Goal: Task Accomplishment & Management: Complete application form

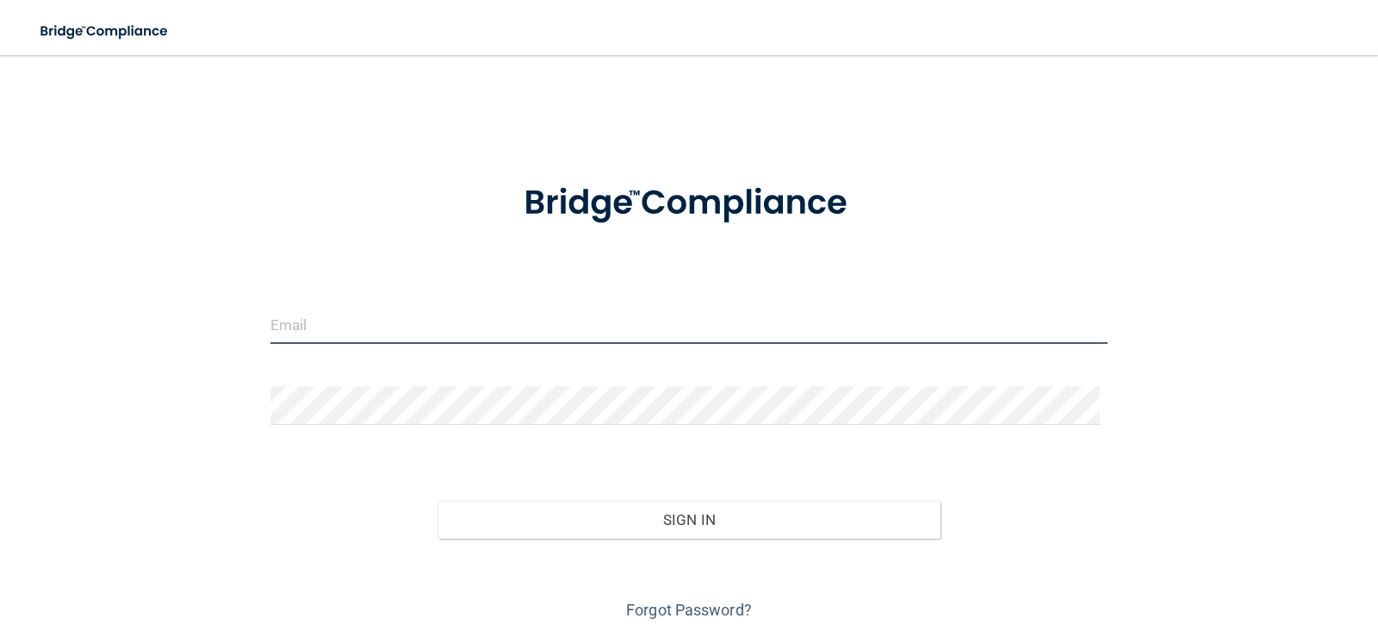
click at [438, 332] on input "email" at bounding box center [690, 324] width 838 height 39
type input "[PERSON_NAME][EMAIL_ADDRESS][DOMAIN_NAME]"
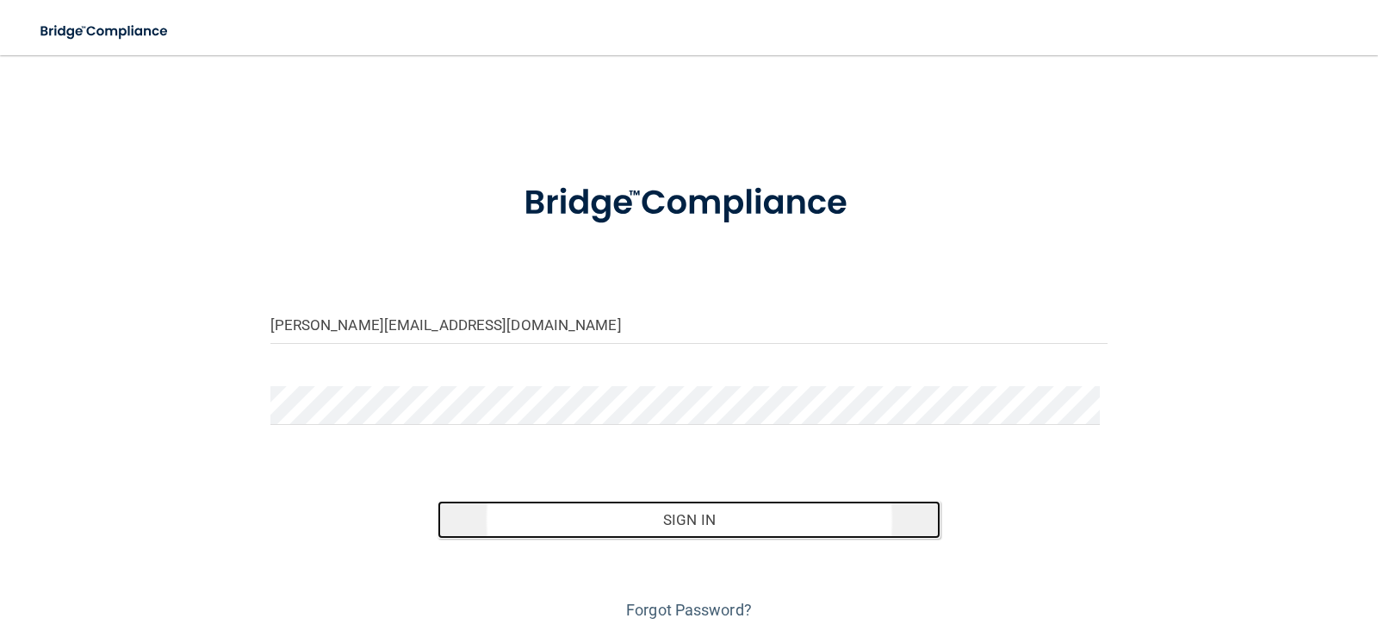
click at [675, 517] on button "Sign In" at bounding box center [689, 520] width 503 height 38
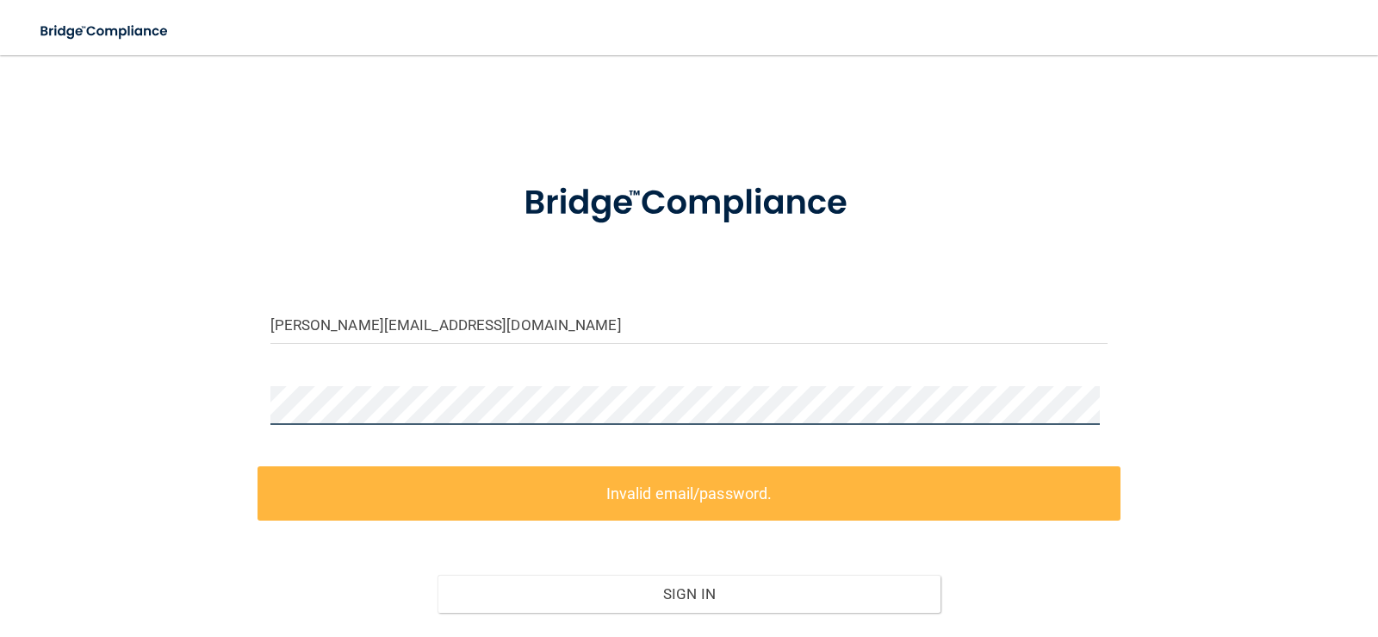
click at [248, 390] on div "denisef@identcc.com Invalid email/password. You don't have permission to access…" at bounding box center [688, 384] width 1309 height 625
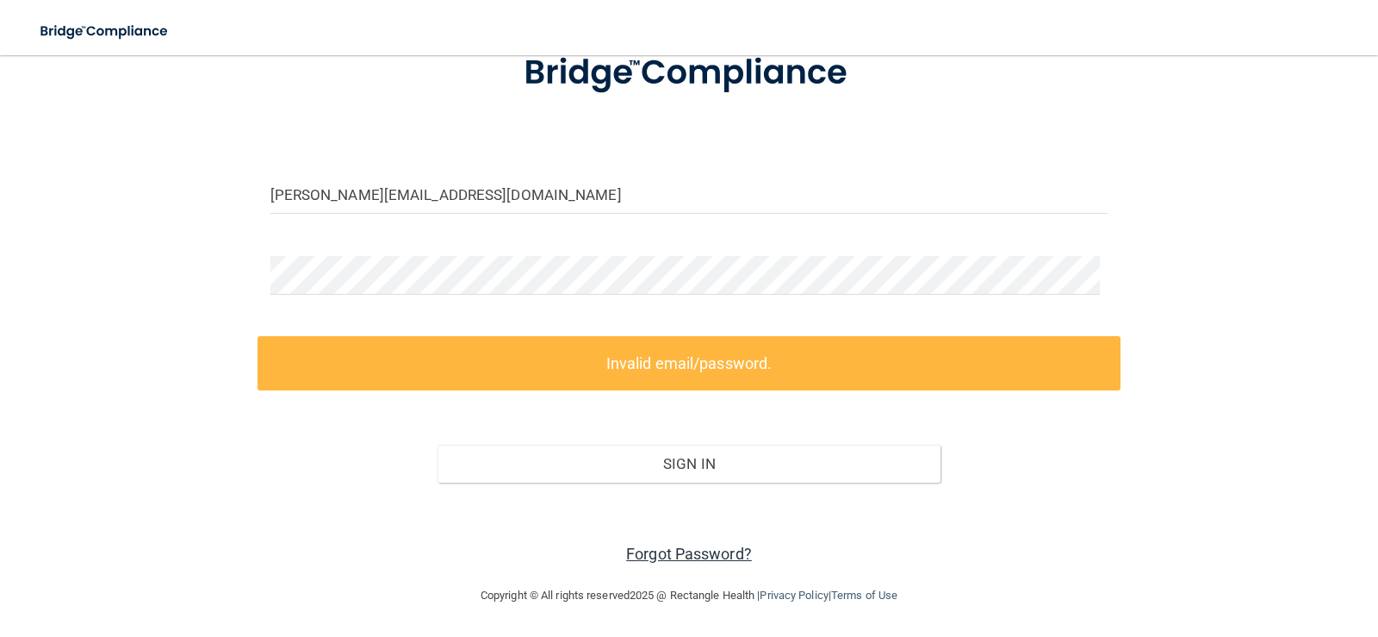
click at [665, 547] on link "Forgot Password?" at bounding box center [689, 553] width 126 height 18
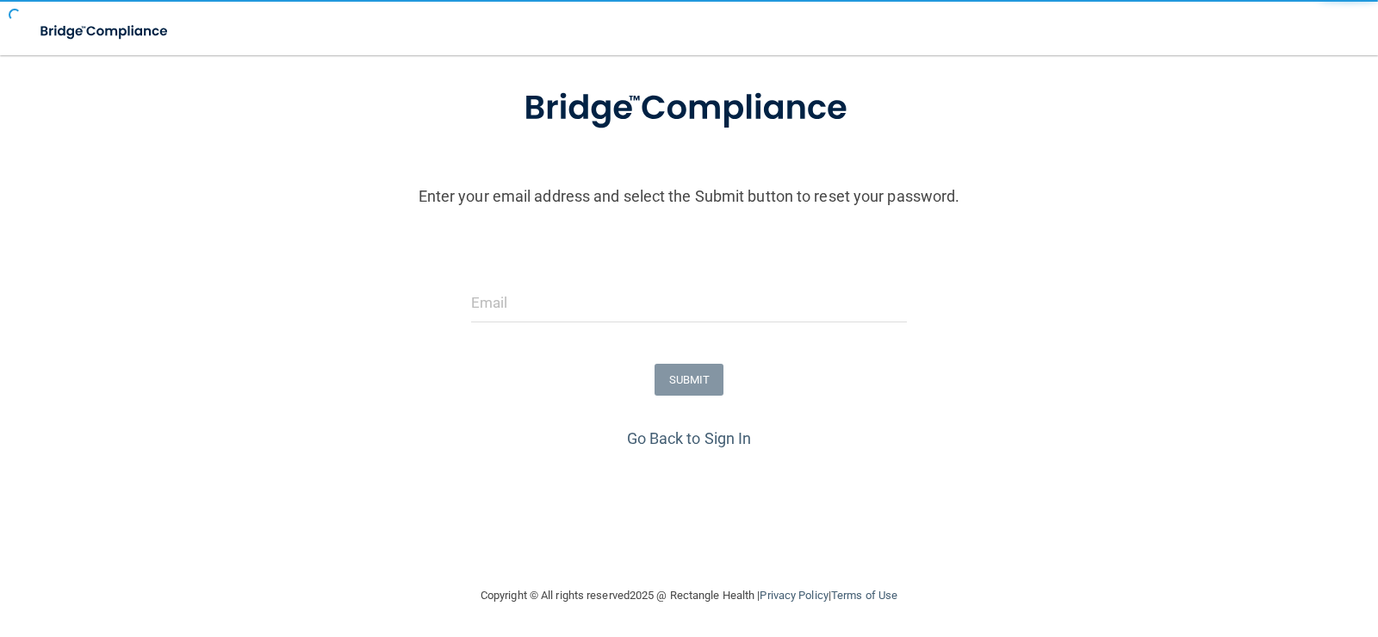
scroll to position [95, 0]
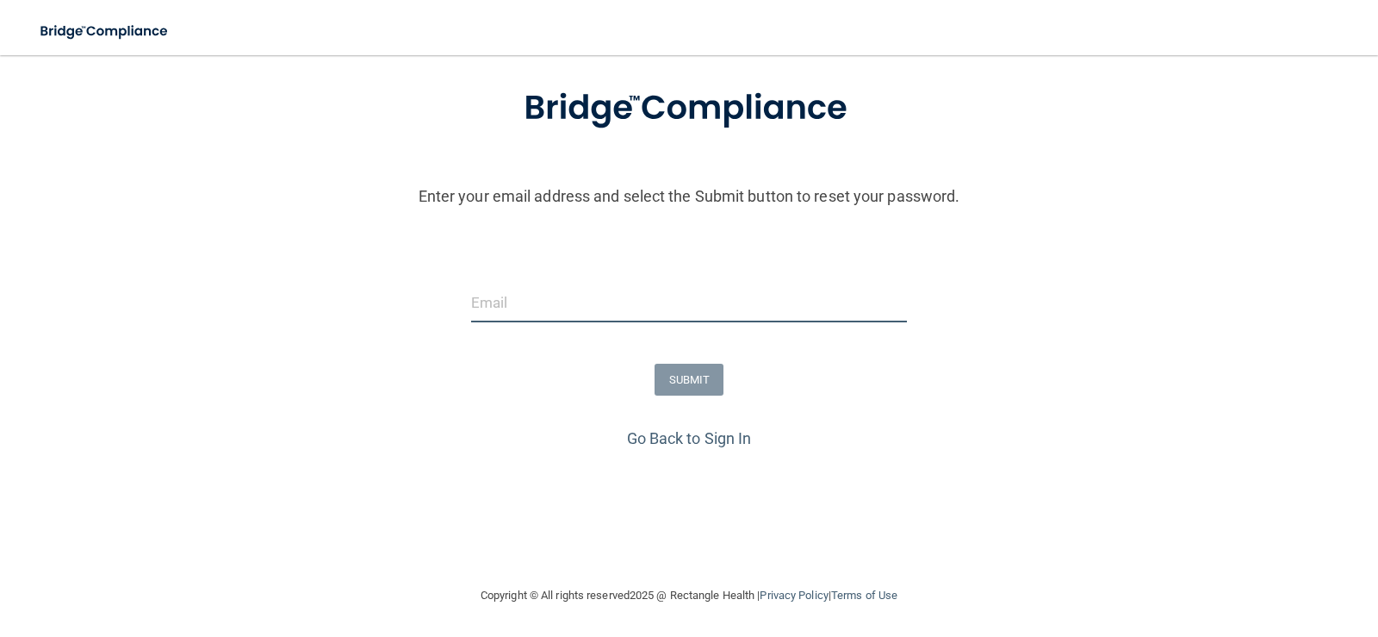
click at [535, 310] on input "email" at bounding box center [689, 302] width 437 height 39
type input "[PERSON_NAME][EMAIL_ADDRESS][DOMAIN_NAME]"
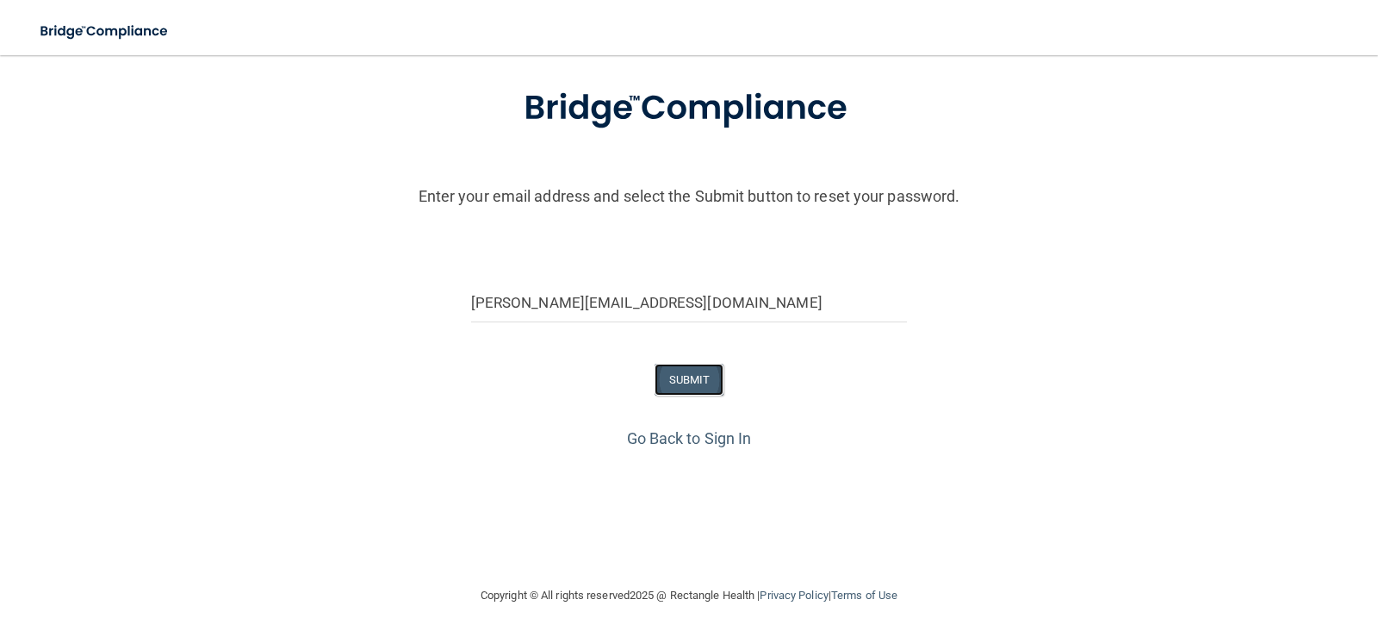
click at [688, 382] on button "SUBMIT" at bounding box center [690, 380] width 70 height 32
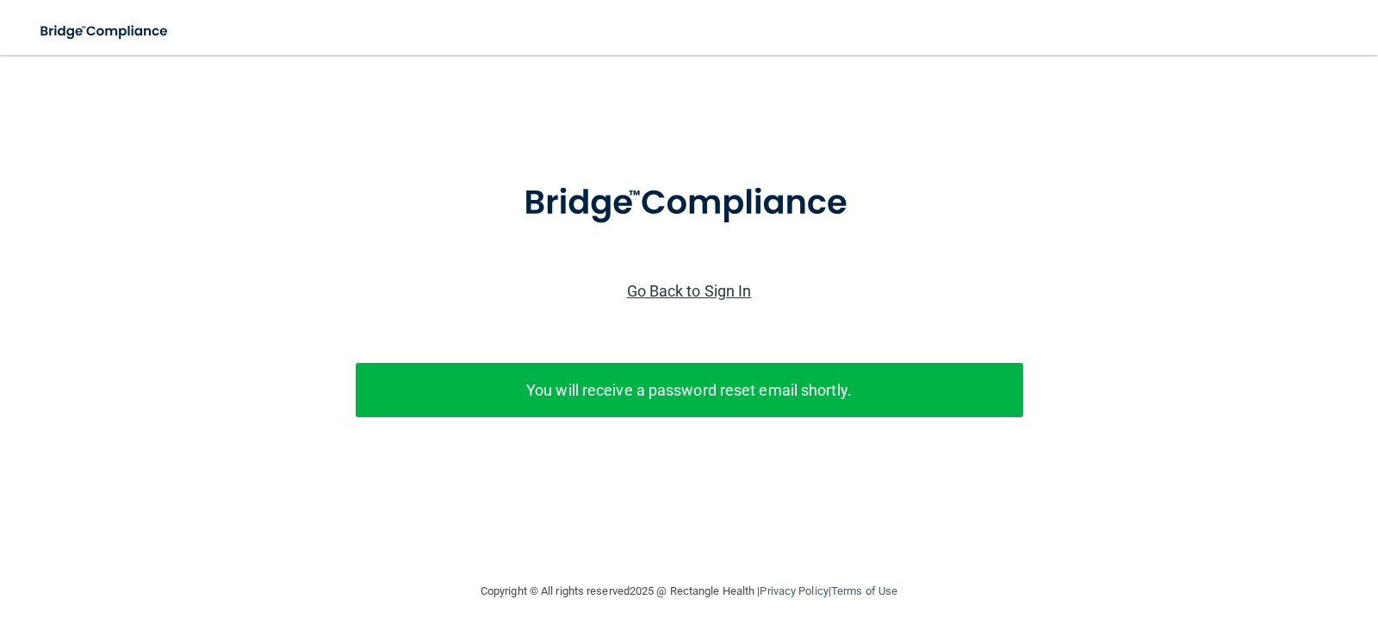
click at [712, 283] on link "Go Back to Sign In" at bounding box center [689, 291] width 125 height 18
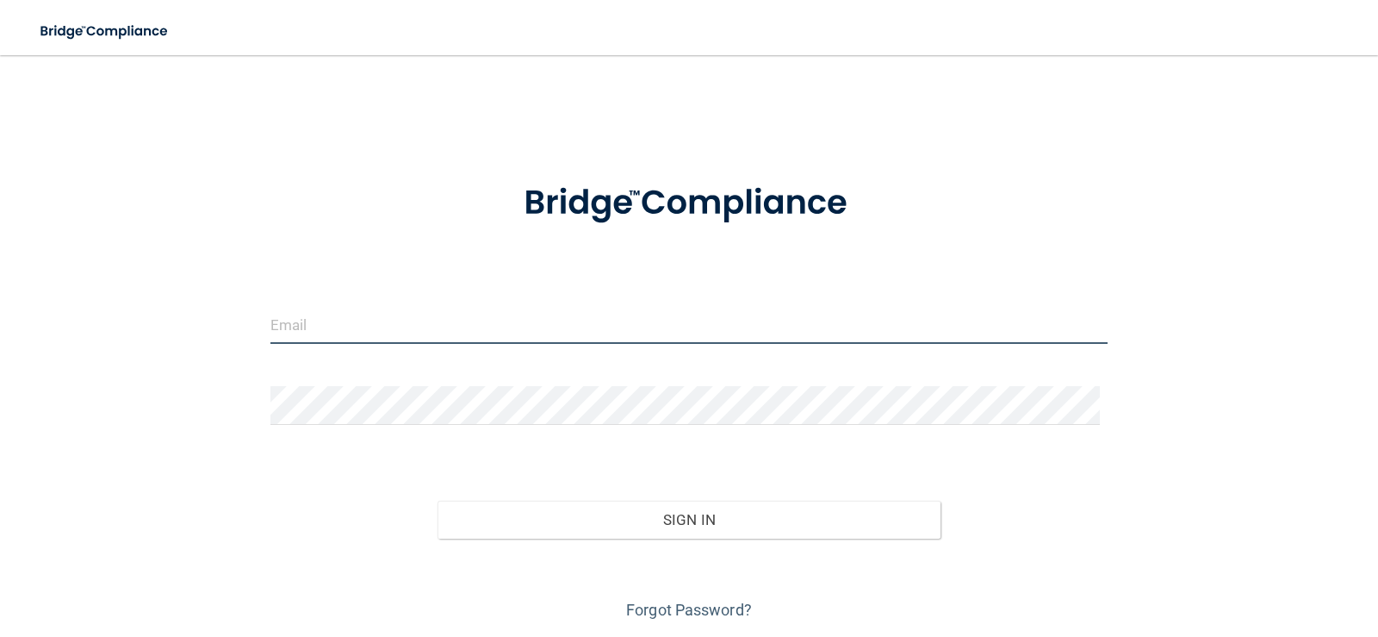
click at [474, 338] on input "email" at bounding box center [690, 324] width 838 height 39
type input "[PERSON_NAME][EMAIL_ADDRESS][DOMAIN_NAME]"
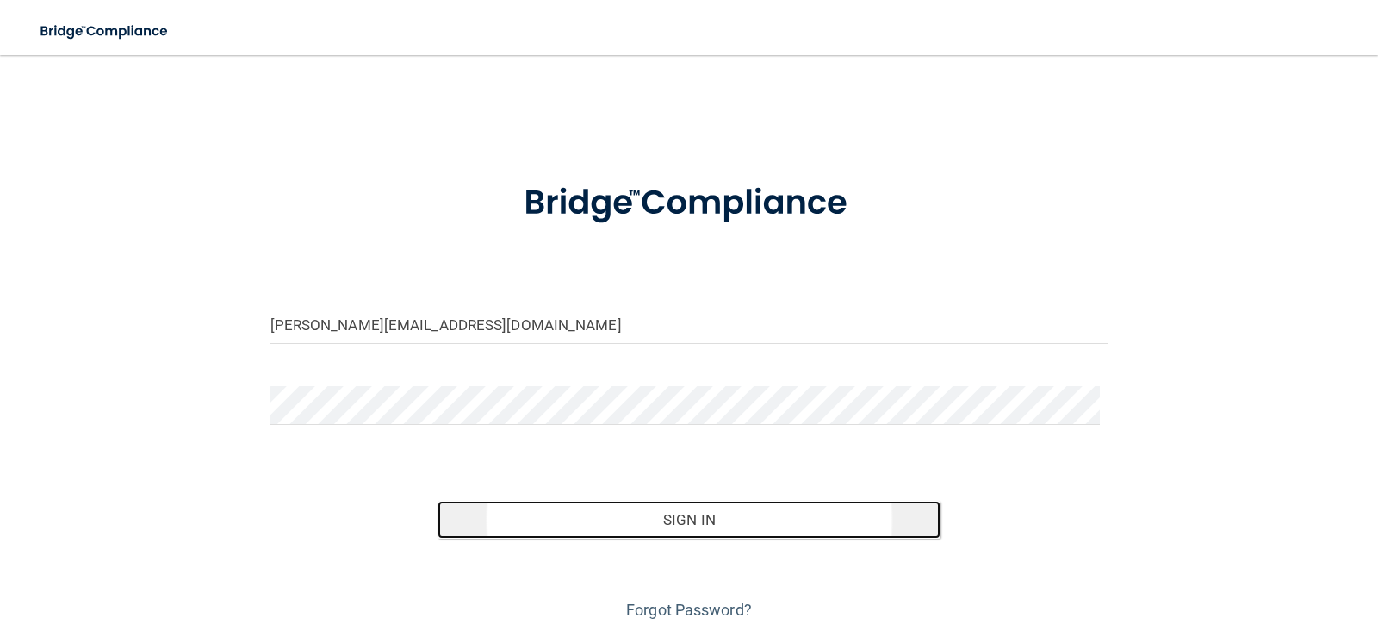
click at [725, 513] on button "Sign In" at bounding box center [689, 520] width 503 height 38
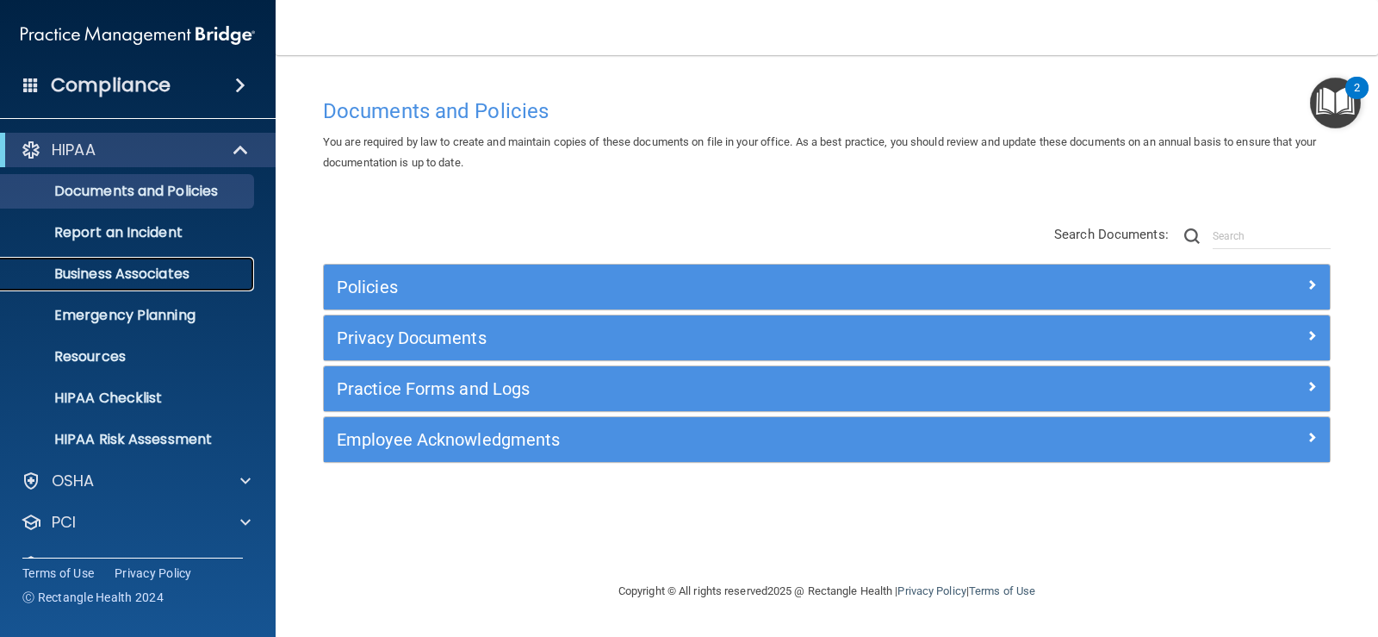
click at [186, 271] on p "Business Associates" at bounding box center [128, 273] width 235 height 17
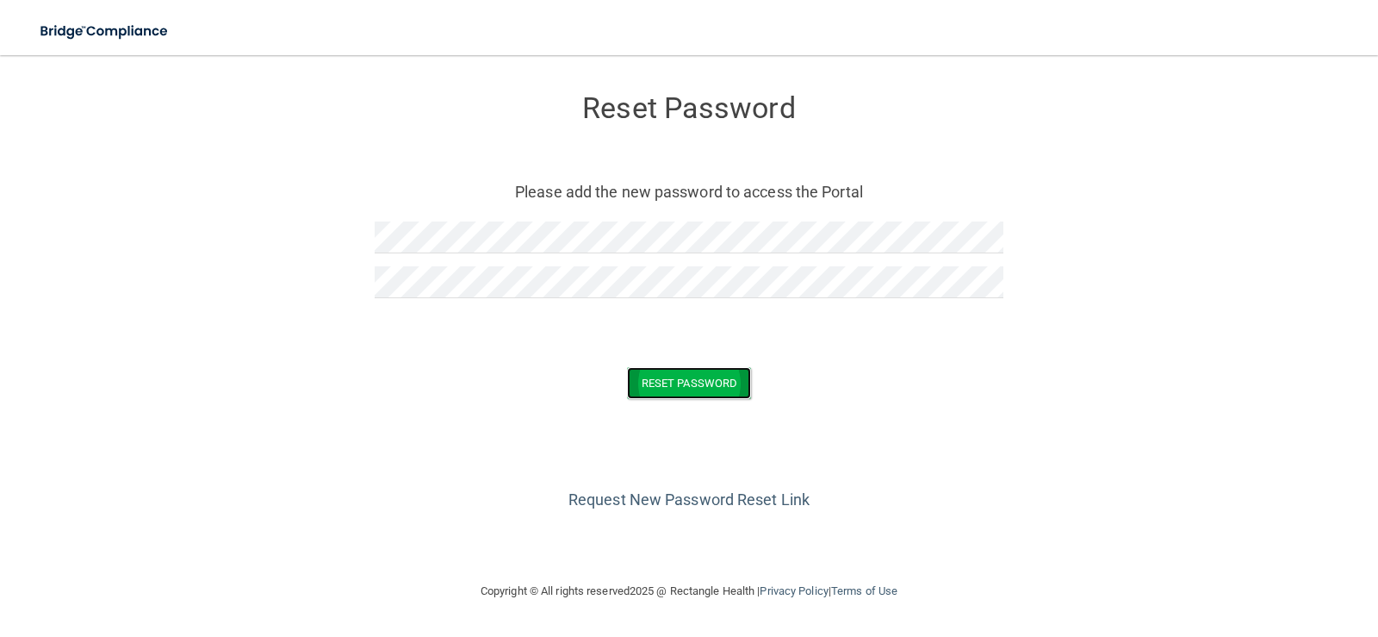
click at [718, 377] on button "Reset Password" at bounding box center [689, 383] width 124 height 32
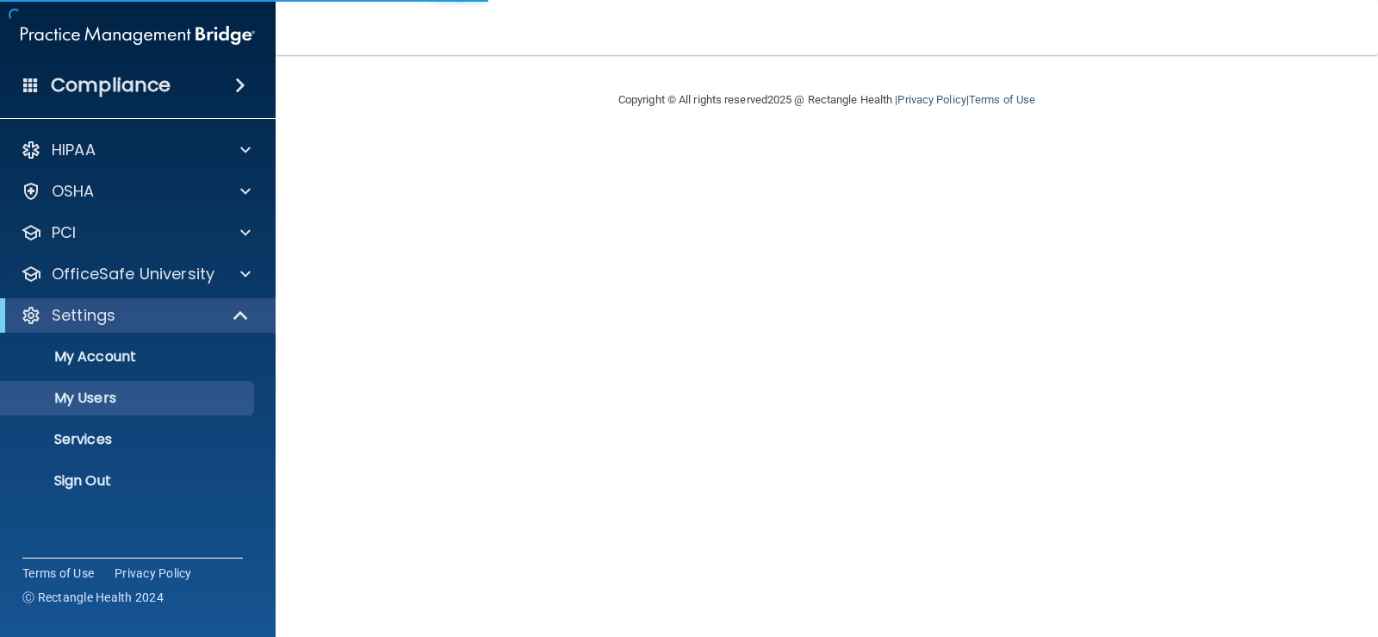
select select "20"
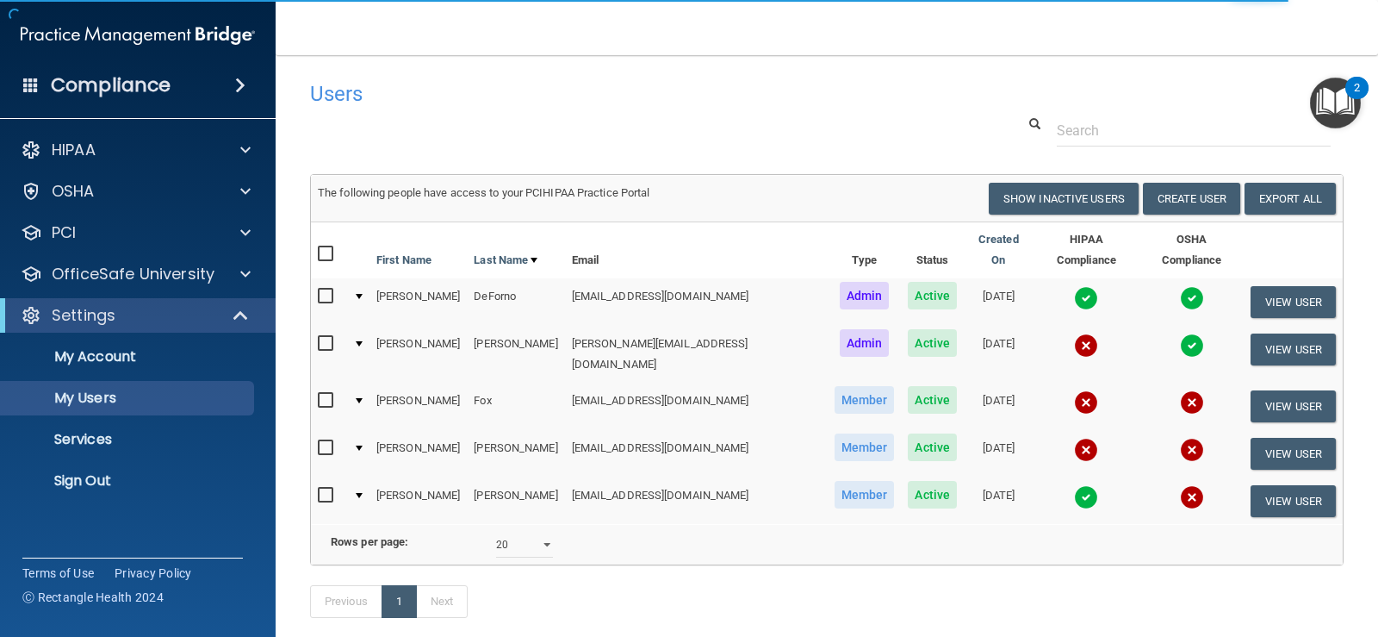
click at [322, 394] on input "checkbox" at bounding box center [328, 401] width 20 height 14
checkbox input "true"
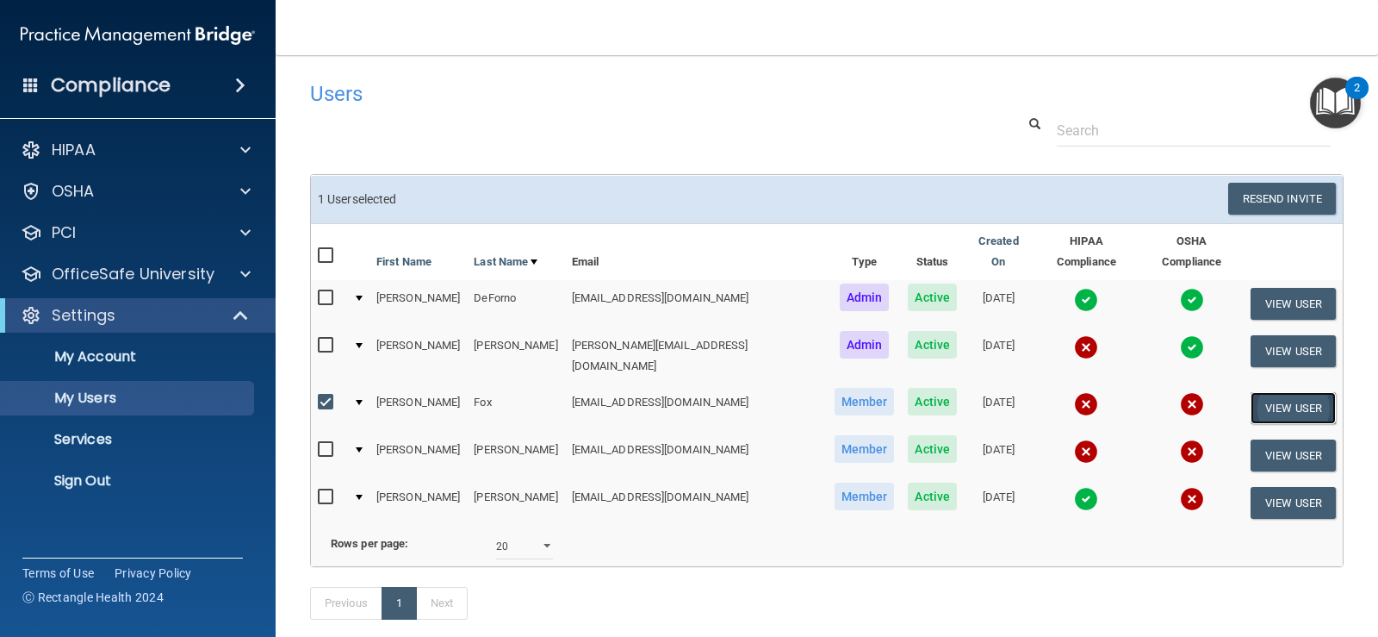
click at [1251, 392] on button "View User" at bounding box center [1293, 408] width 85 height 32
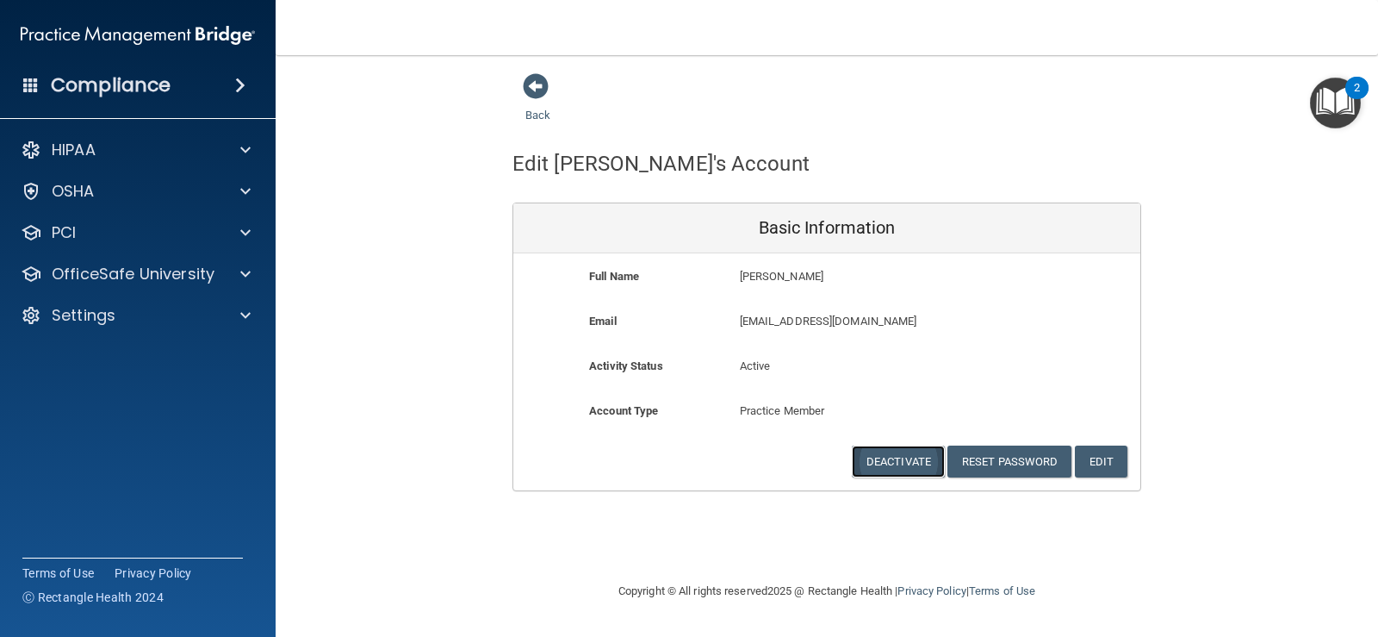
click at [884, 457] on button "Deactivate" at bounding box center [898, 461] width 93 height 32
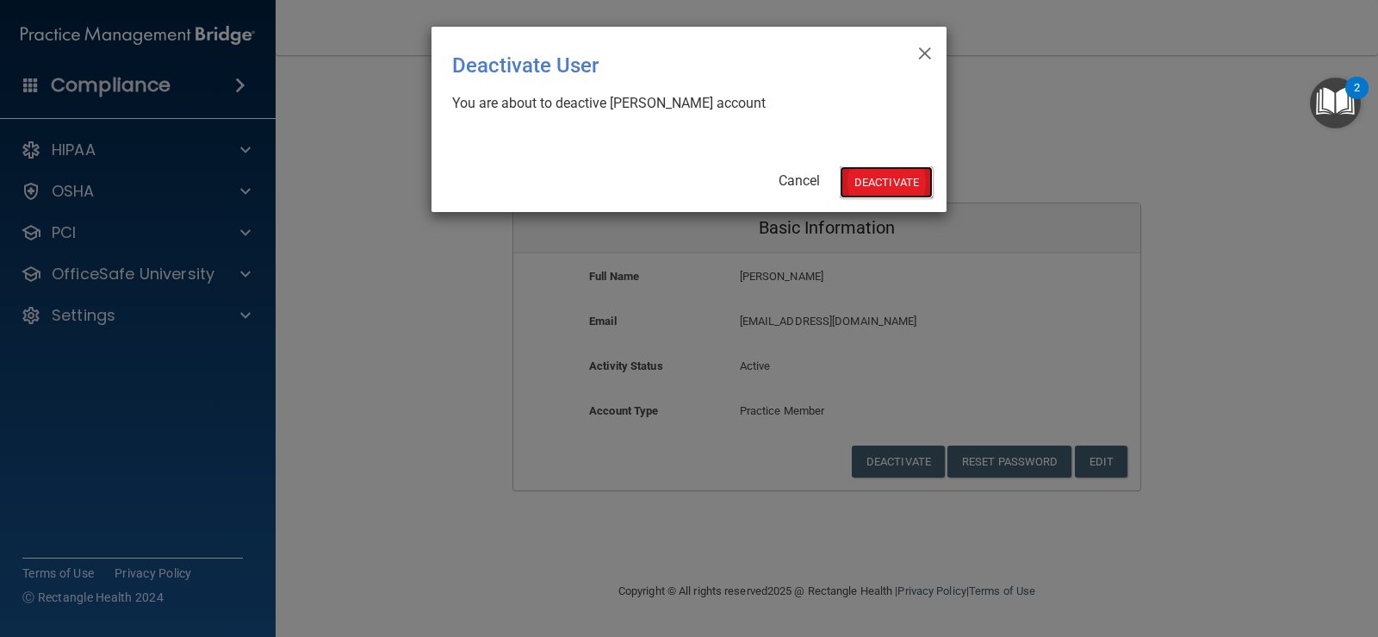
click at [871, 173] on button "Deactivate" at bounding box center [886, 182] width 93 height 32
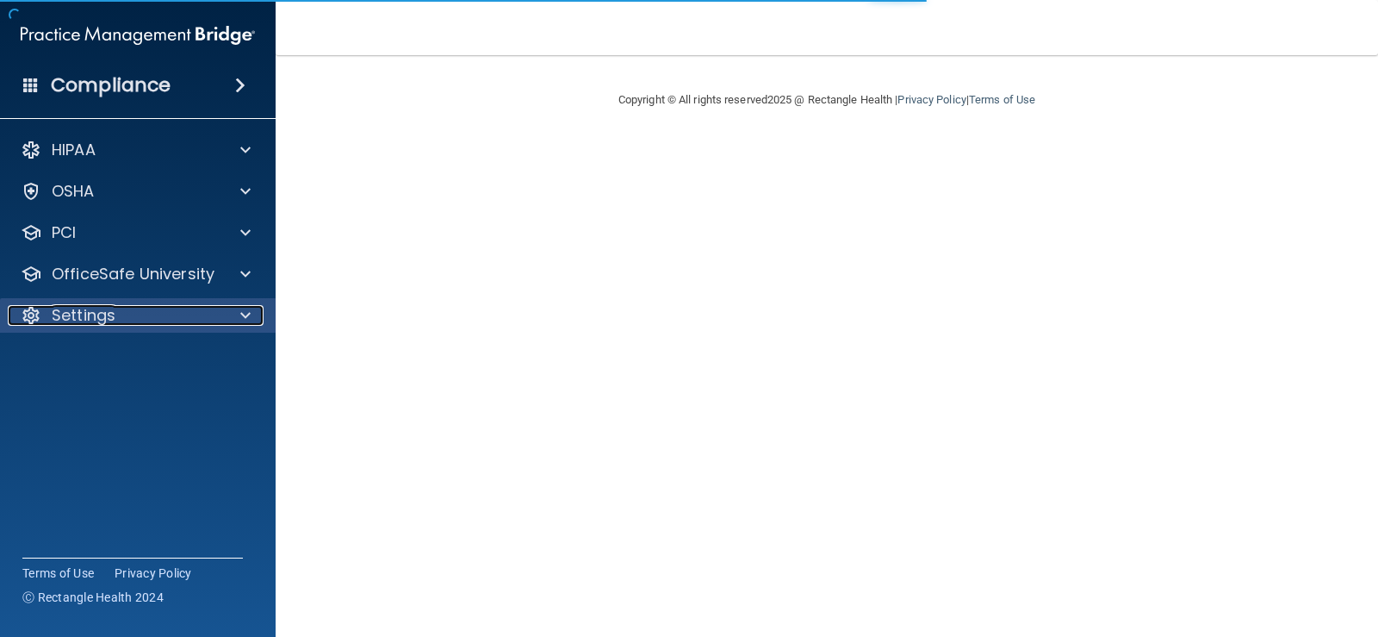
click at [80, 313] on p "Settings" at bounding box center [84, 315] width 64 height 21
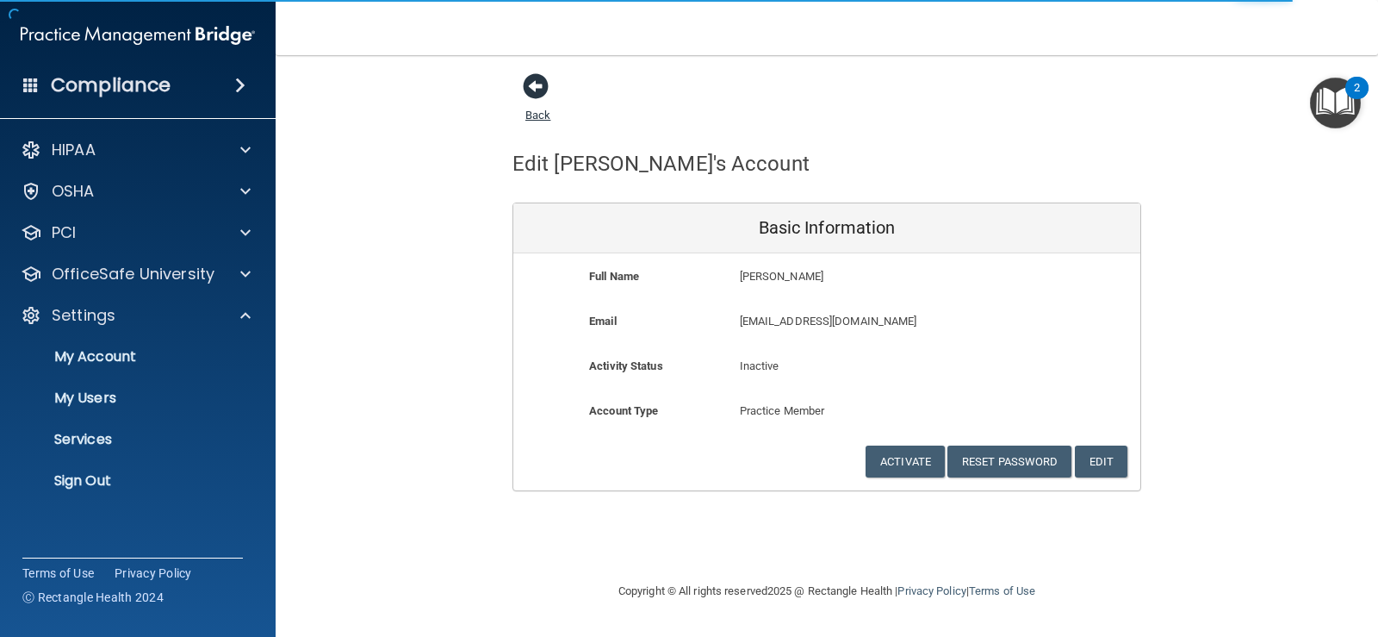
click at [541, 78] on span at bounding box center [536, 86] width 26 height 26
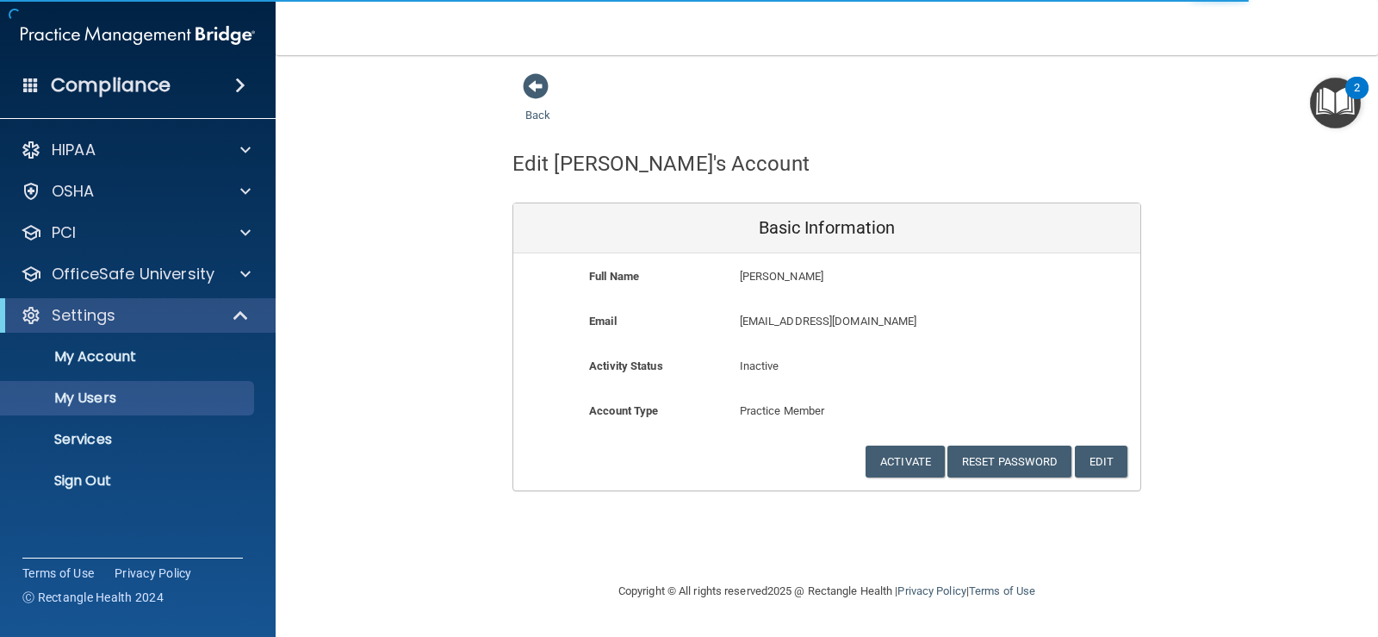
select select "20"
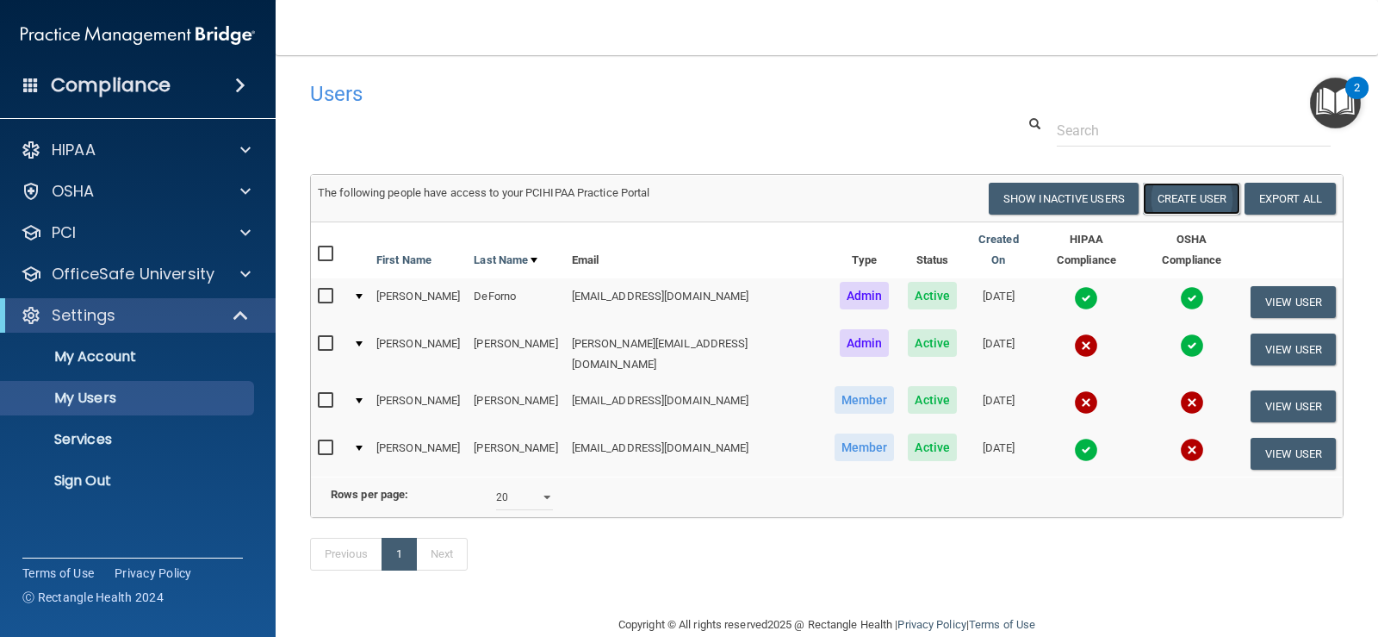
click at [1198, 192] on button "Create User" at bounding box center [1191, 199] width 97 height 32
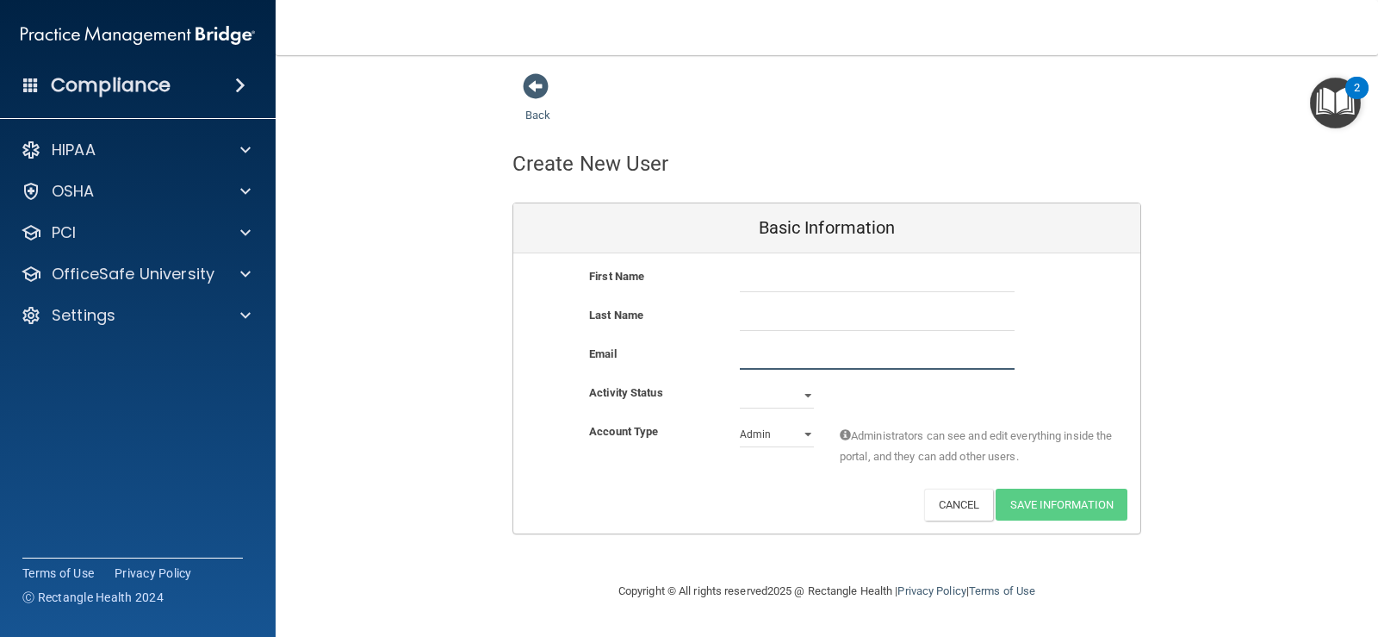
click at [748, 354] on input "email" at bounding box center [877, 357] width 275 height 26
paste input "[PERSON_NAME] <[EMAIL_ADDRESS][DOMAIN_NAME]>"
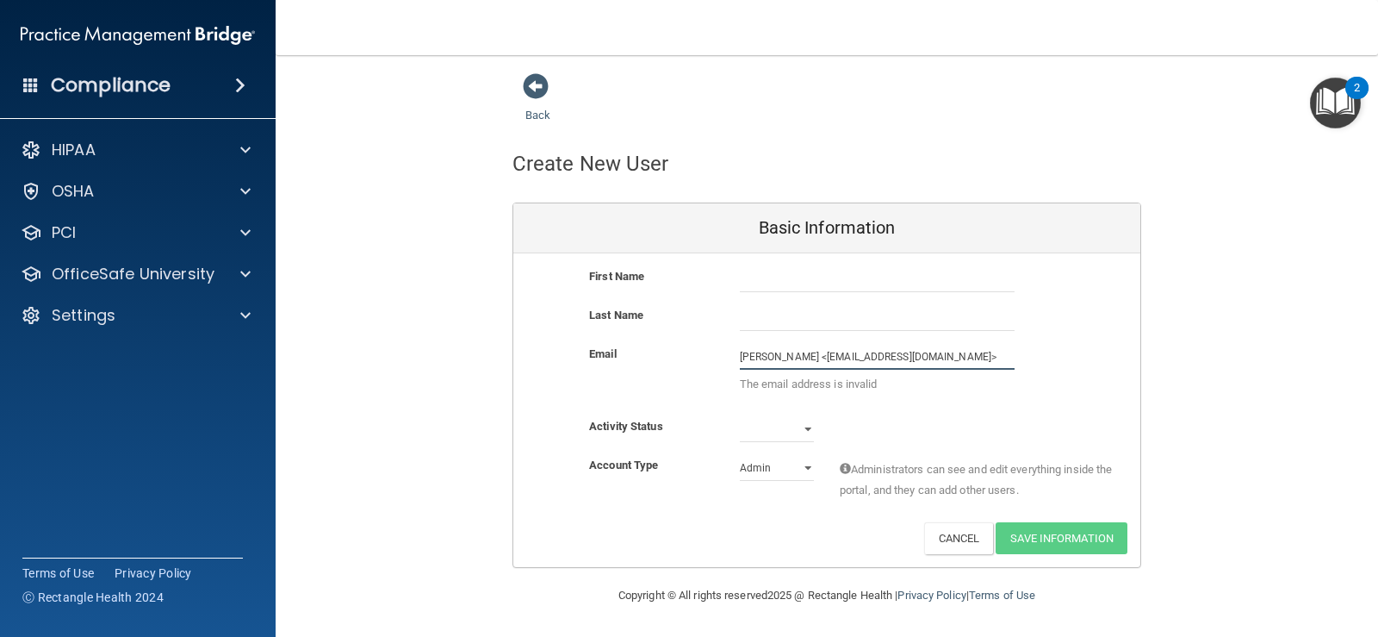
click at [815, 358] on input "[PERSON_NAME] <[EMAIL_ADDRESS][DOMAIN_NAME]>" at bounding box center [877, 357] width 275 height 26
click at [812, 358] on input "[PERSON_NAME] <[EMAIL_ADDRESS][DOMAIN_NAME]>" at bounding box center [877, 357] width 275 height 26
click at [846, 351] on input "[EMAIL_ADDRESS][DOMAIN_NAME]>" at bounding box center [877, 357] width 275 height 26
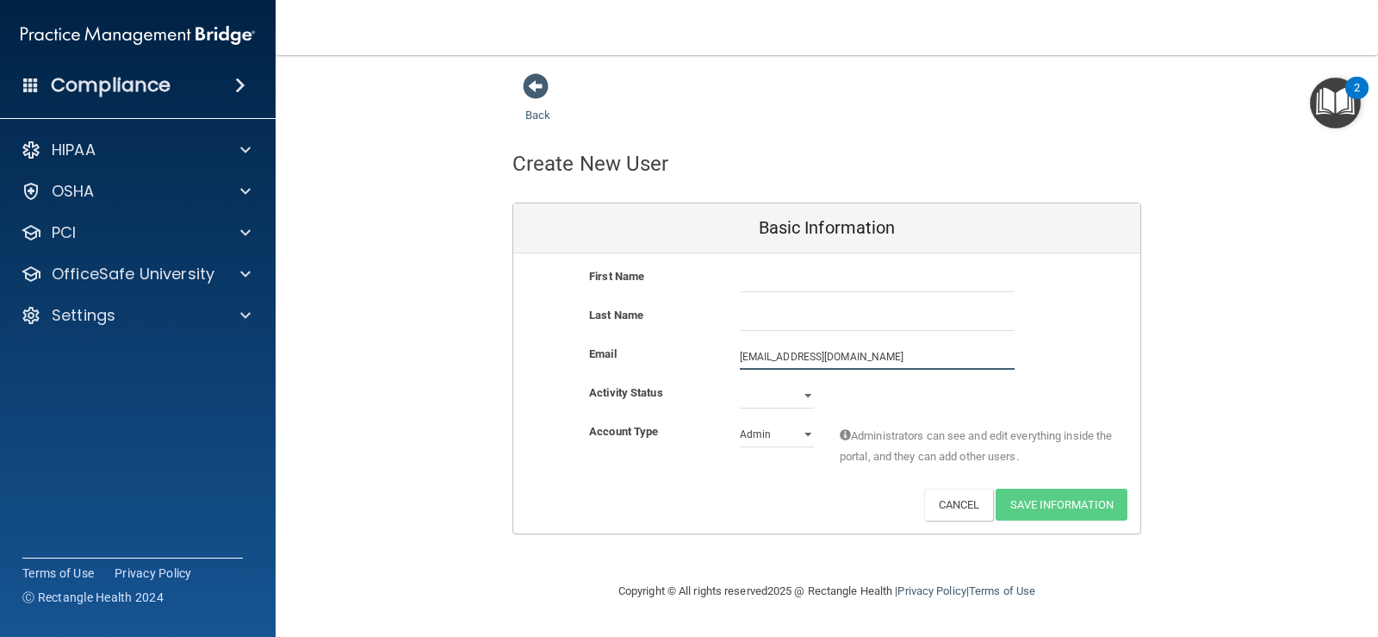
type input "[EMAIL_ADDRESS][DOMAIN_NAME]"
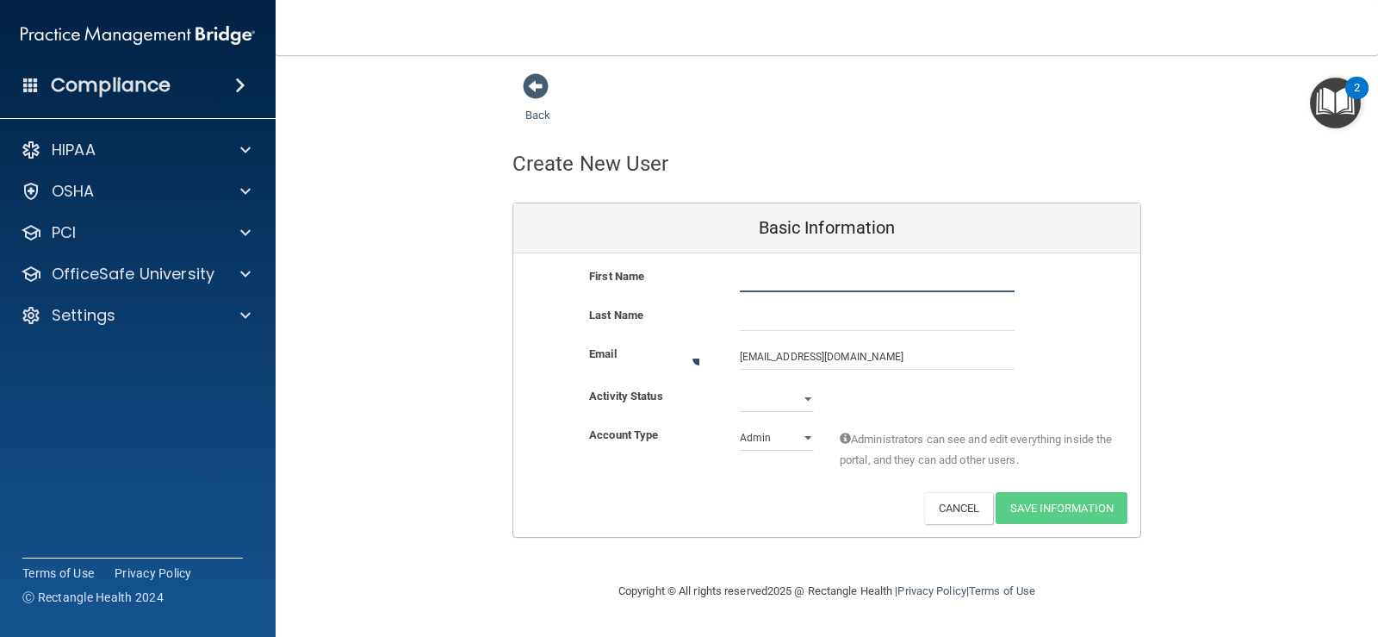
click at [756, 277] on input "text" at bounding box center [877, 279] width 275 height 26
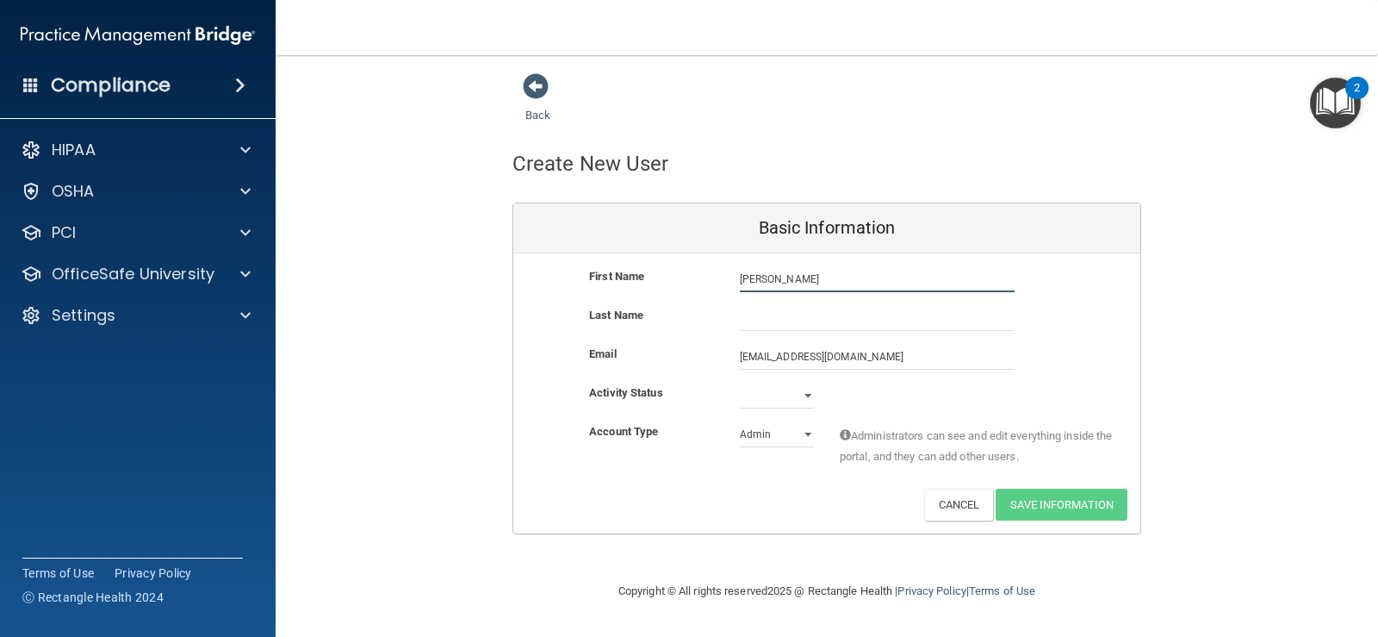
type input "[PERSON_NAME]"
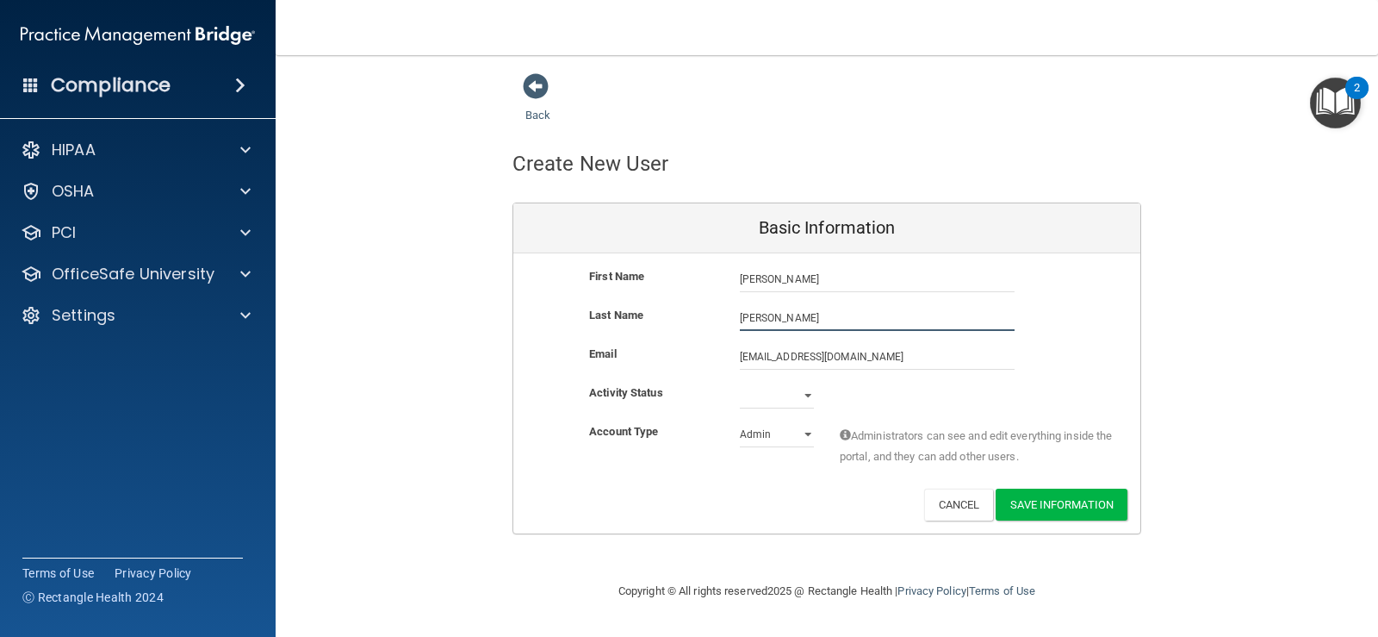
type input "[PERSON_NAME]"
click at [805, 396] on select "Active Inactive" at bounding box center [777, 395] width 74 height 26
select select "active"
click at [740, 382] on select "Active Inactive" at bounding box center [777, 395] width 74 height 26
click at [814, 429] on div "Admin Member" at bounding box center [777, 434] width 100 height 26
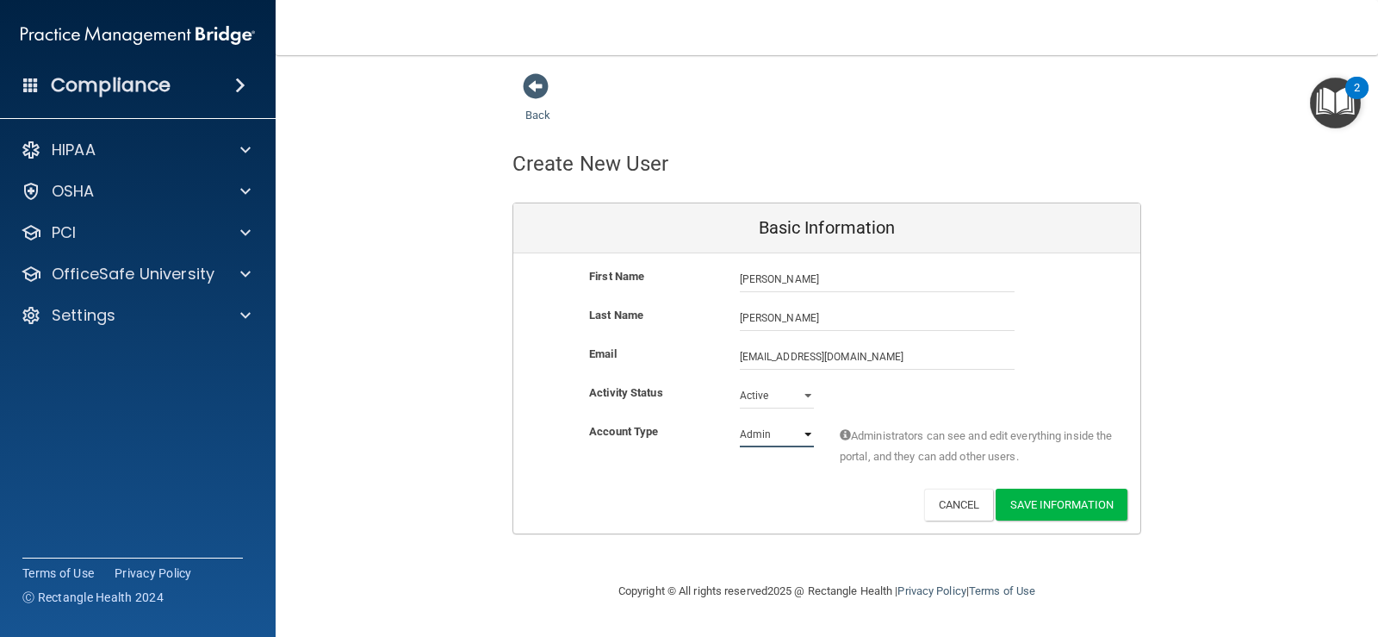
click at [812, 429] on select "Admin Member" at bounding box center [777, 434] width 74 height 26
select select "practice_member"
click at [740, 421] on select "Admin Member" at bounding box center [777, 434] width 74 height 26
click at [1038, 501] on button "Save Information" at bounding box center [1062, 504] width 132 height 32
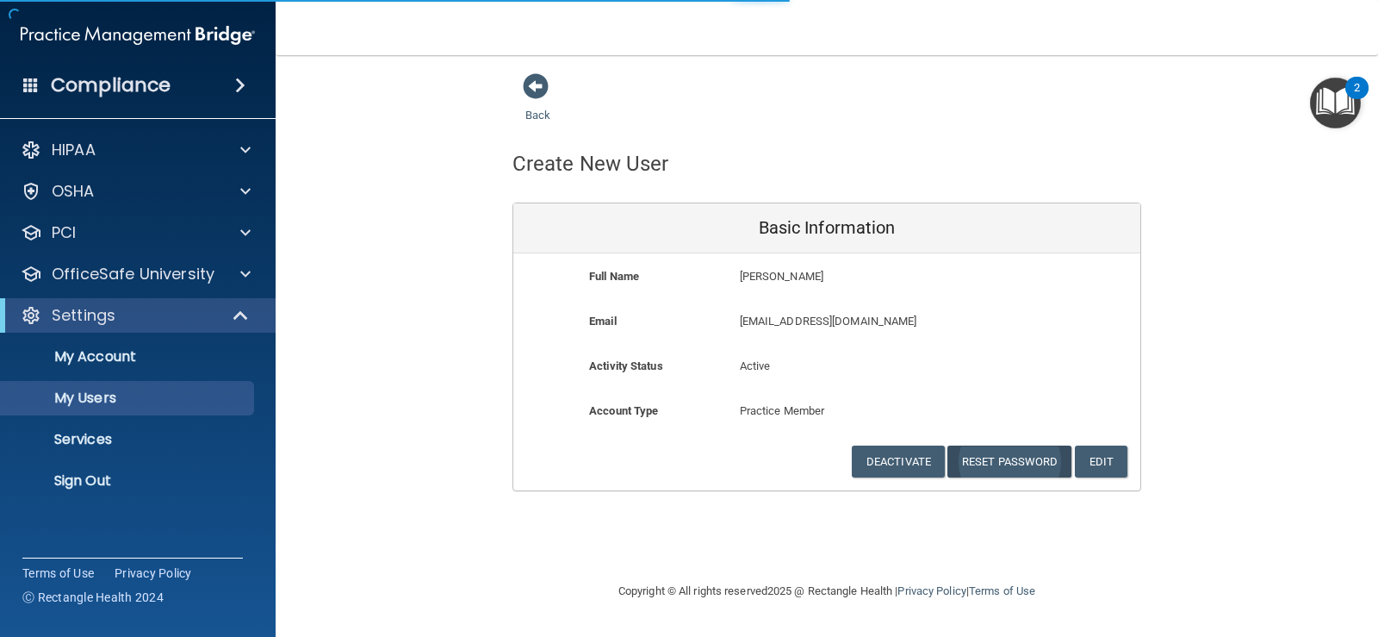
select select "20"
